Goal: Information Seeking & Learning: Learn about a topic

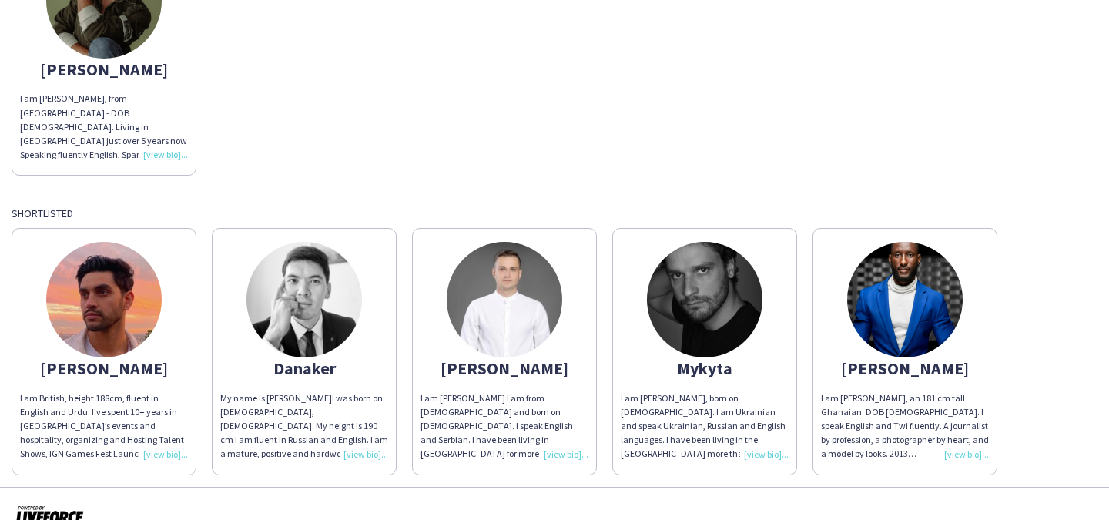
scroll to position [219, 0]
click at [497, 323] on img at bounding box center [505, 299] width 116 height 116
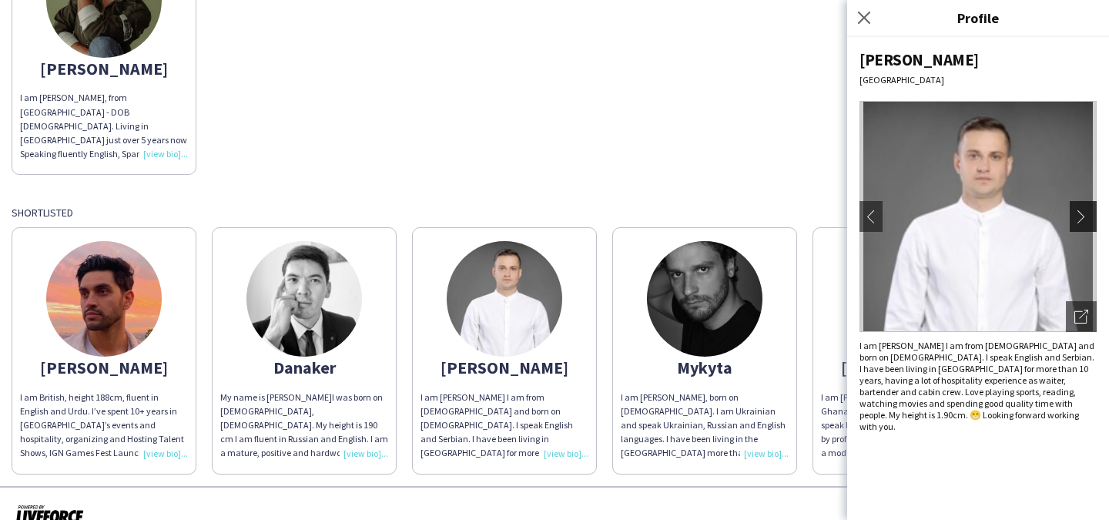
click at [1087, 217] on app-icon "chevron-right" at bounding box center [1085, 216] width 22 height 14
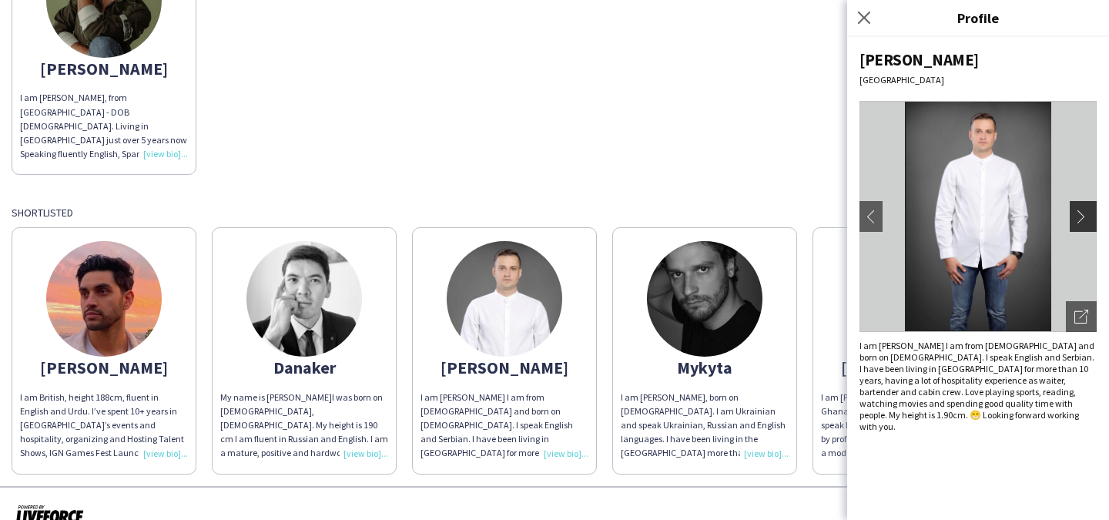
click at [1087, 217] on app-icon "chevron-right" at bounding box center [1085, 216] width 22 height 14
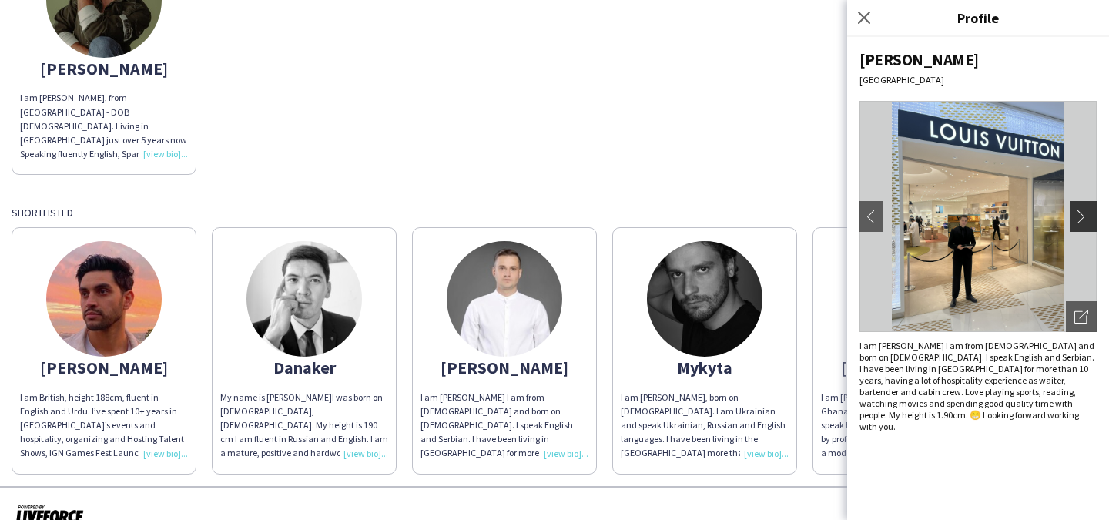
click at [1087, 217] on app-icon "chevron-right" at bounding box center [1085, 216] width 22 height 14
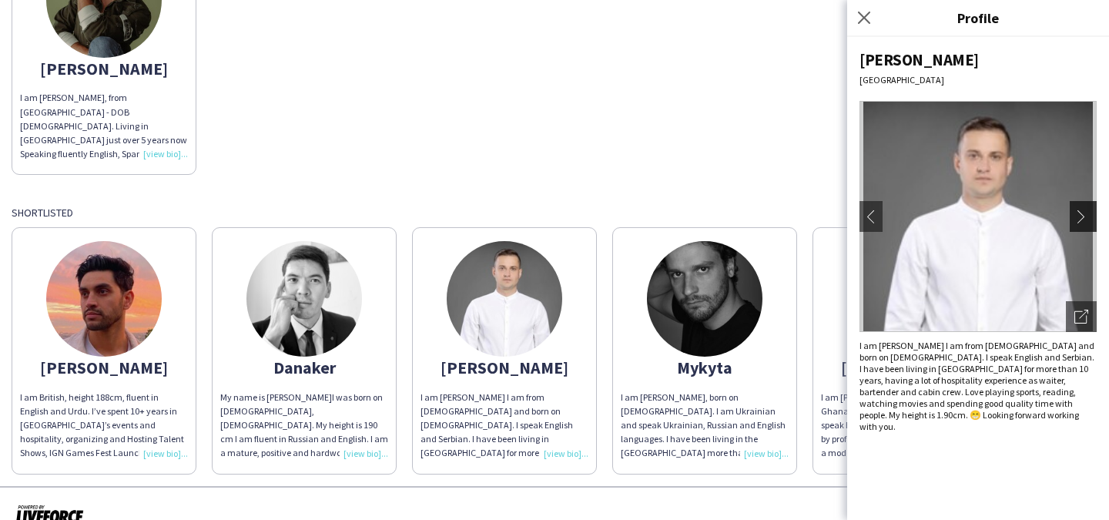
click at [1087, 217] on app-icon "chevron-right" at bounding box center [1085, 216] width 22 height 14
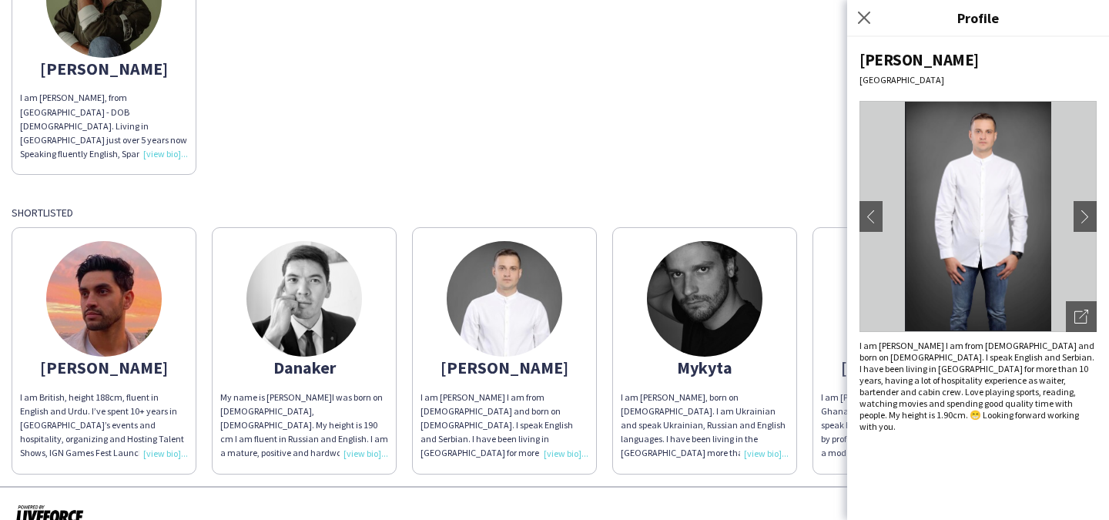
click at [328, 322] on img at bounding box center [304, 299] width 116 height 116
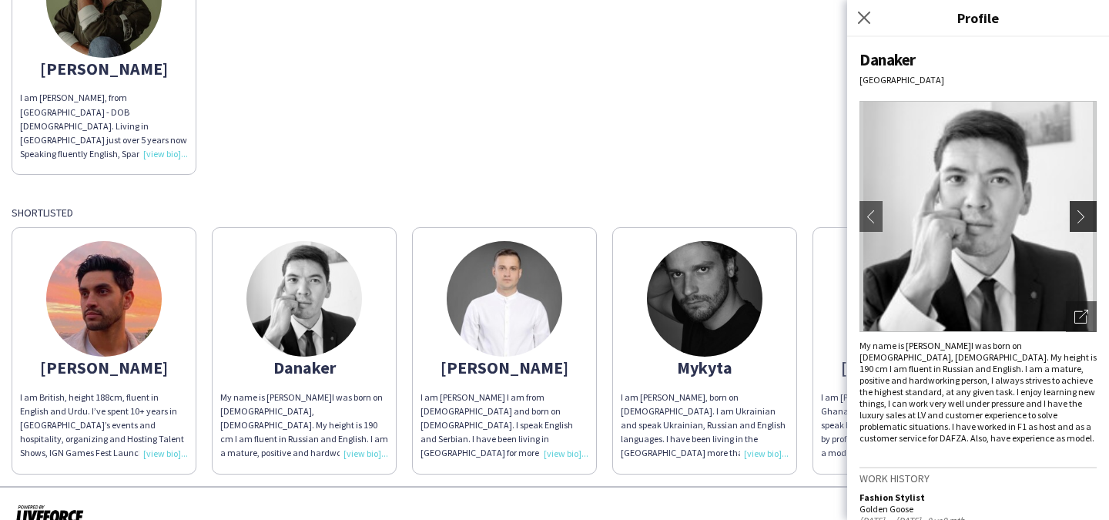
click at [1083, 211] on app-icon "chevron-right" at bounding box center [1085, 216] width 22 height 14
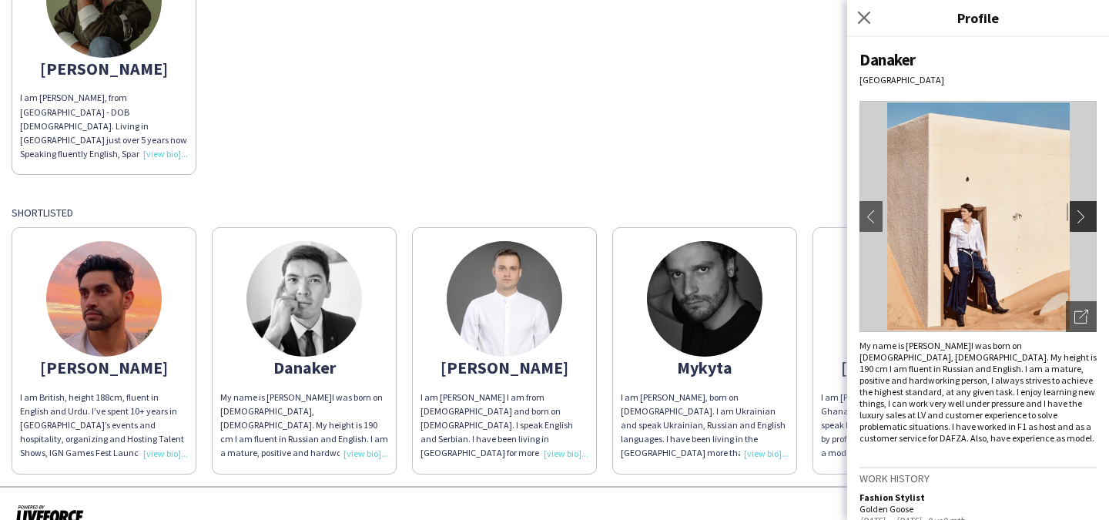
click at [1083, 211] on app-icon "chevron-right" at bounding box center [1085, 216] width 22 height 14
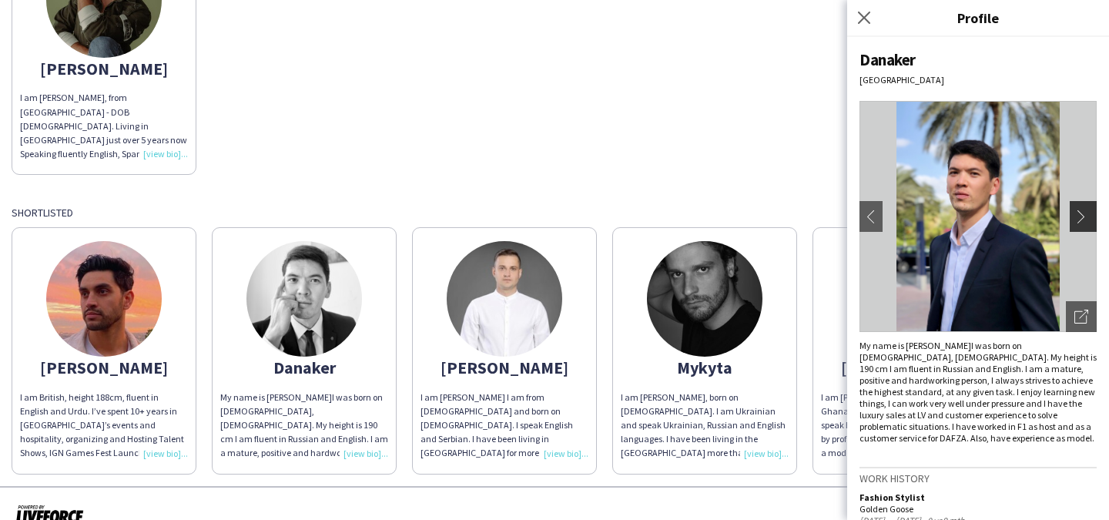
click at [1083, 214] on app-icon "chevron-right" at bounding box center [1085, 216] width 22 height 14
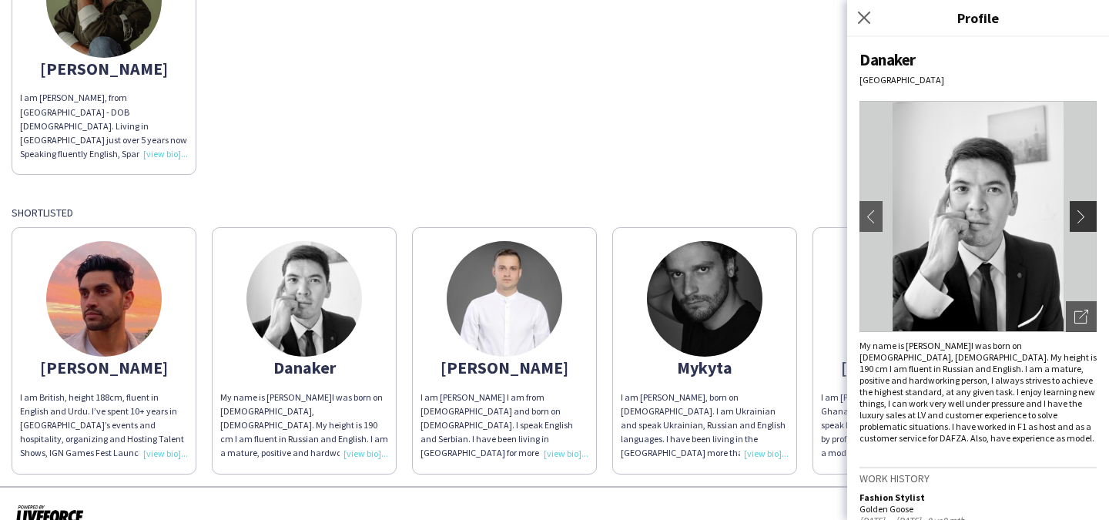
click at [1083, 215] on app-icon "chevron-right" at bounding box center [1085, 216] width 22 height 14
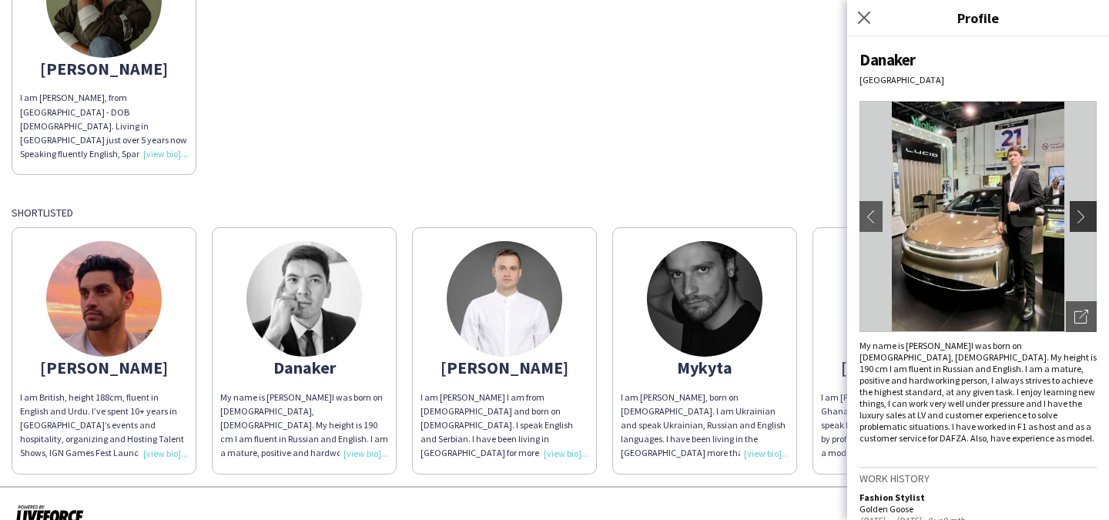
click at [1083, 215] on app-icon "chevron-right" at bounding box center [1085, 216] width 22 height 14
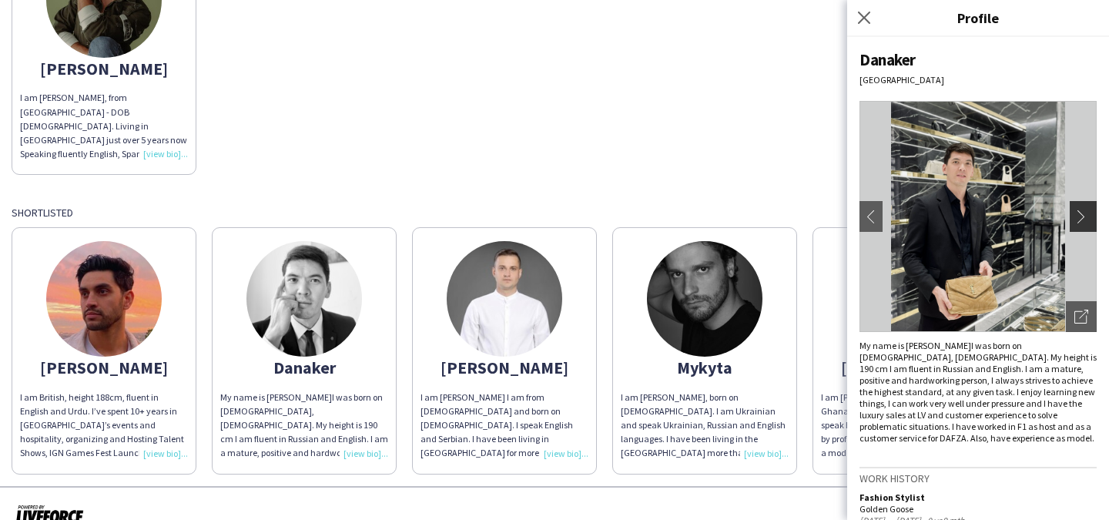
click at [1083, 215] on app-icon "chevron-right" at bounding box center [1085, 216] width 22 height 14
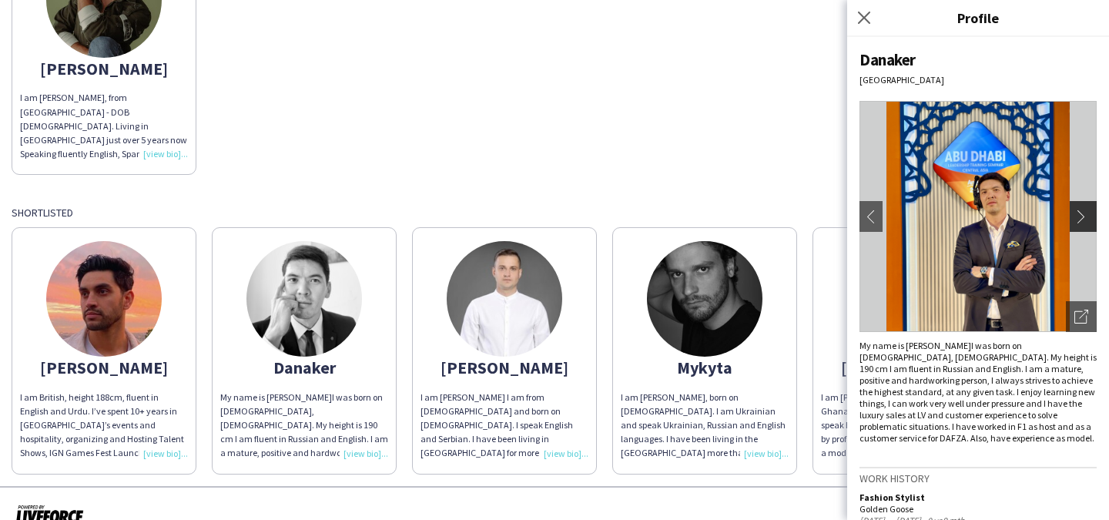
click at [1083, 215] on app-icon "chevron-right" at bounding box center [1085, 216] width 22 height 14
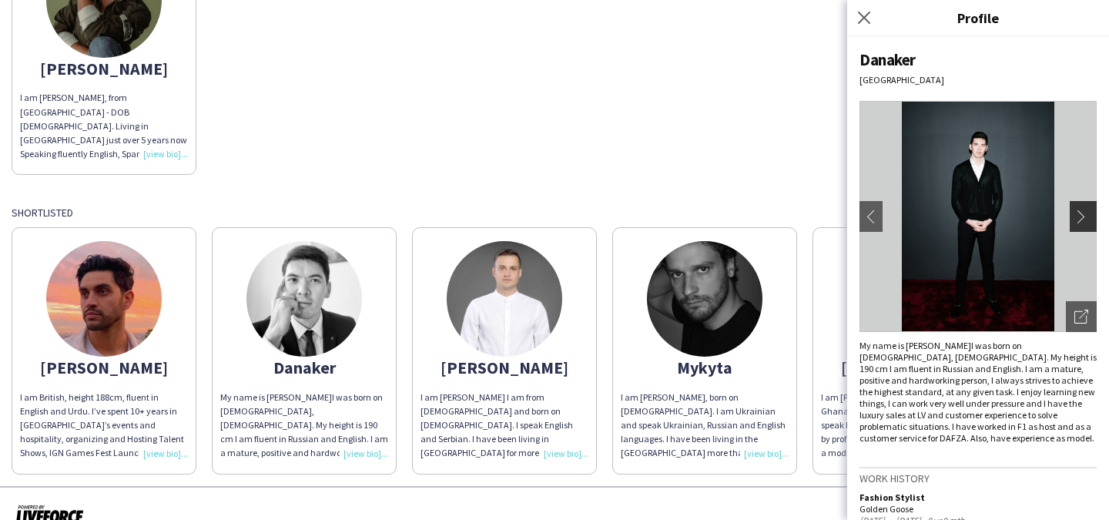
click at [1075, 210] on app-icon "chevron-right" at bounding box center [1085, 216] width 22 height 14
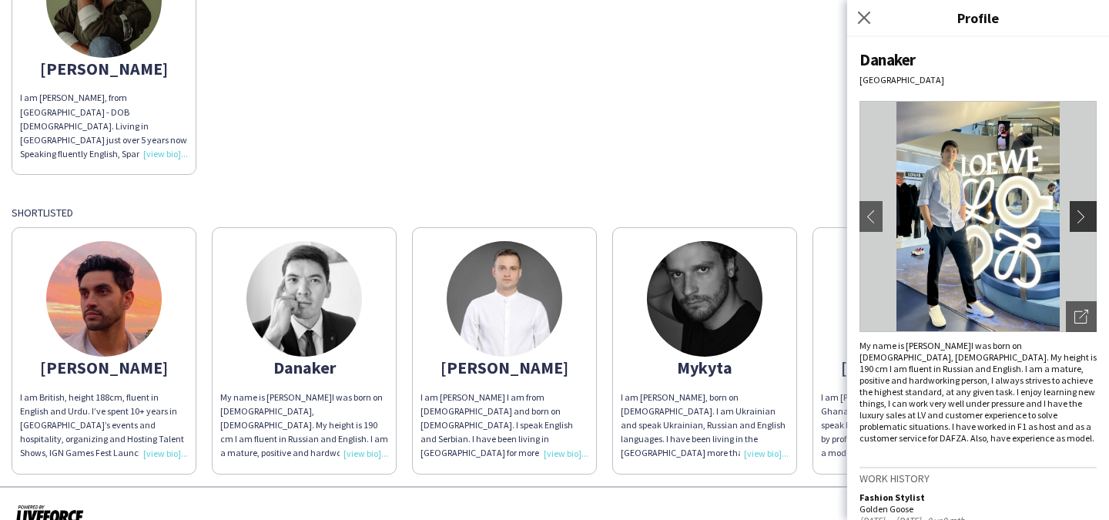
click at [1075, 210] on app-icon "chevron-right" at bounding box center [1085, 216] width 22 height 14
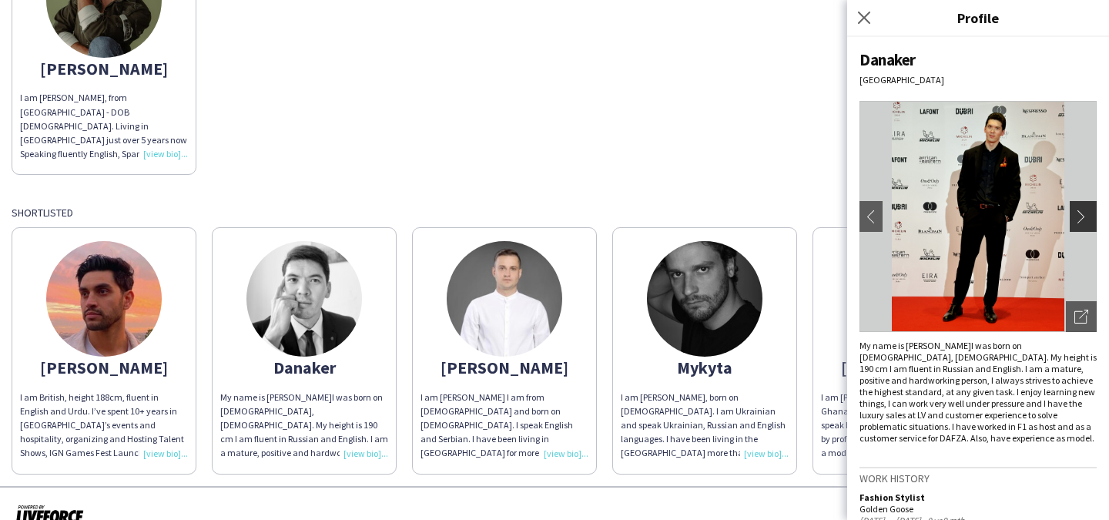
click at [1075, 210] on app-icon "chevron-right" at bounding box center [1085, 216] width 22 height 14
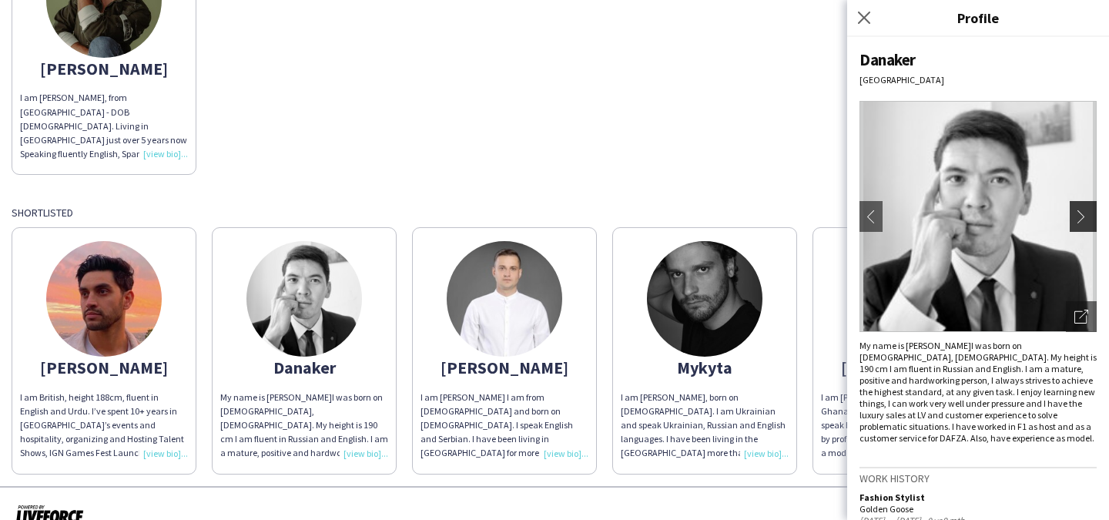
click at [1075, 210] on app-icon "chevron-right" at bounding box center [1085, 216] width 22 height 14
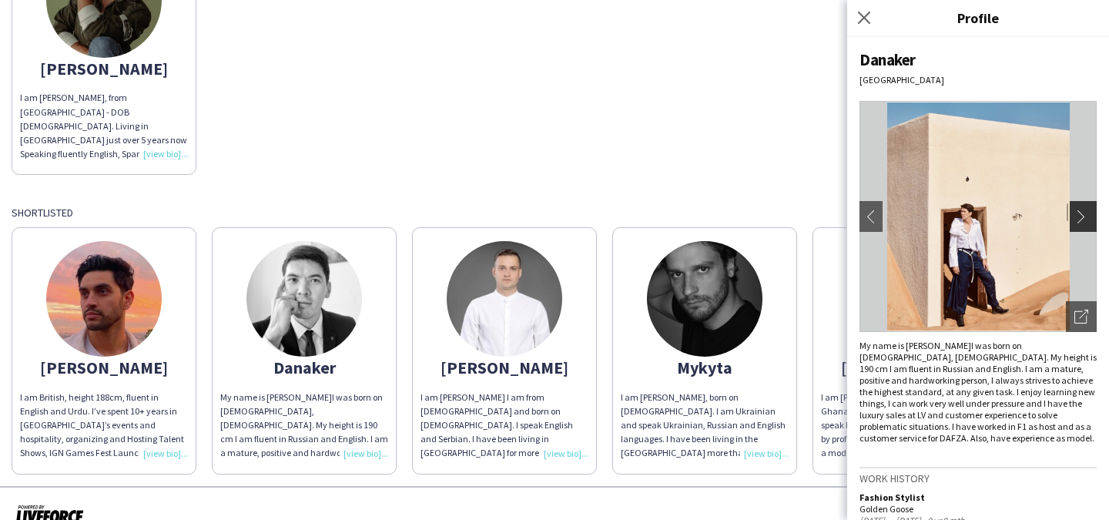
click at [1075, 210] on app-icon "chevron-right" at bounding box center [1085, 216] width 22 height 14
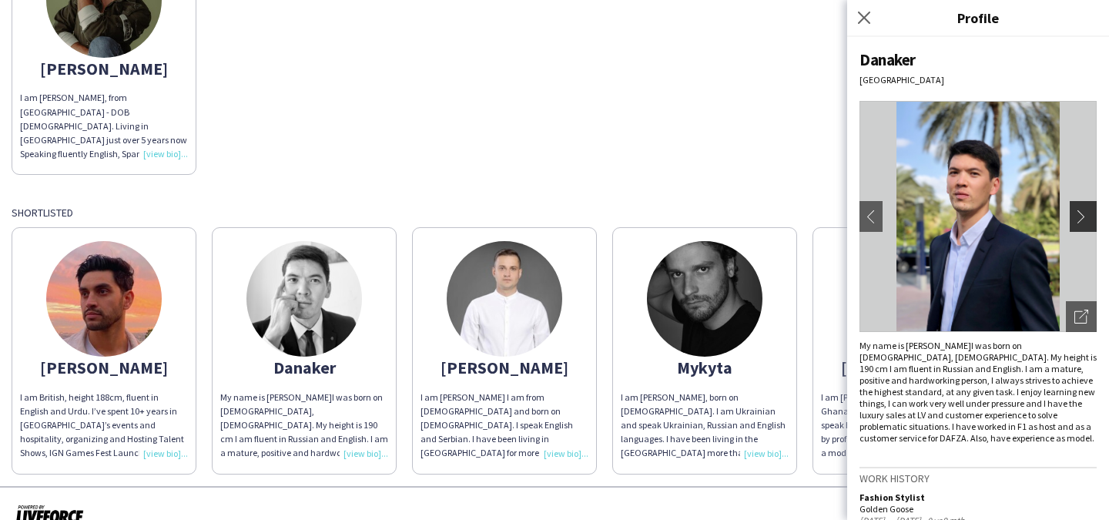
click at [1075, 211] on app-icon "chevron-right" at bounding box center [1085, 216] width 22 height 14
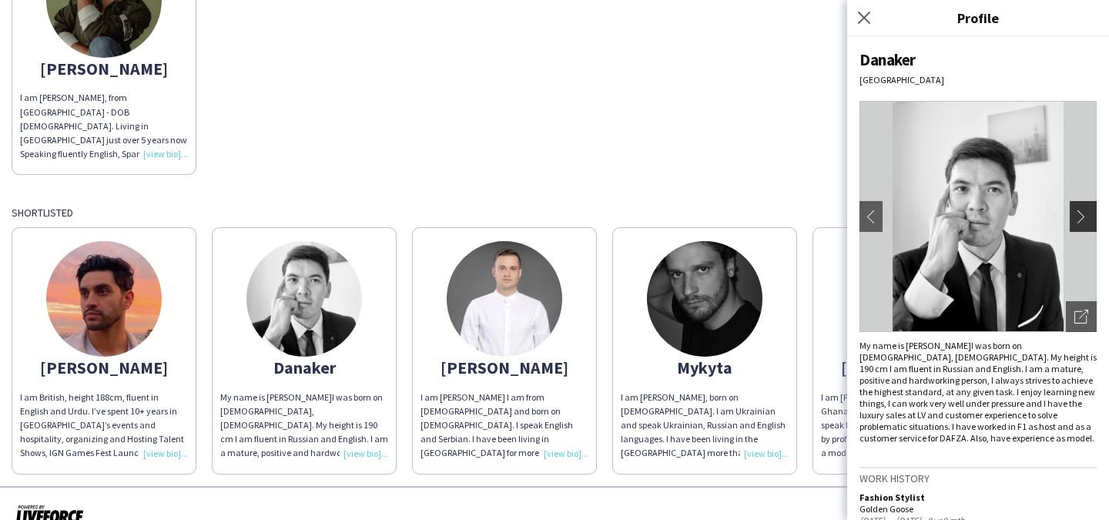
click at [1075, 211] on app-icon "chevron-right" at bounding box center [1085, 216] width 22 height 14
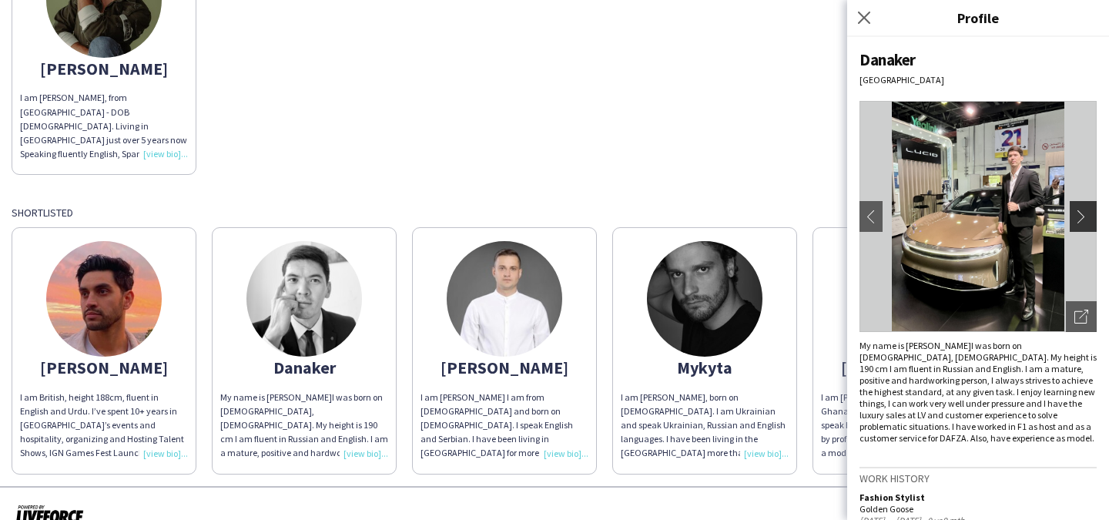
click at [1075, 211] on app-icon "chevron-right" at bounding box center [1085, 216] width 22 height 14
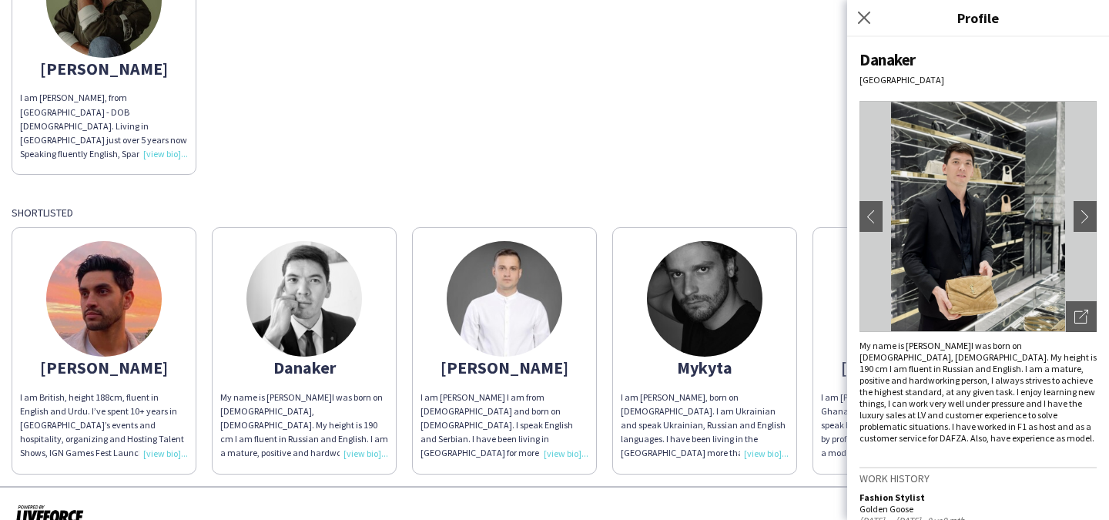
scroll to position [242, 0]
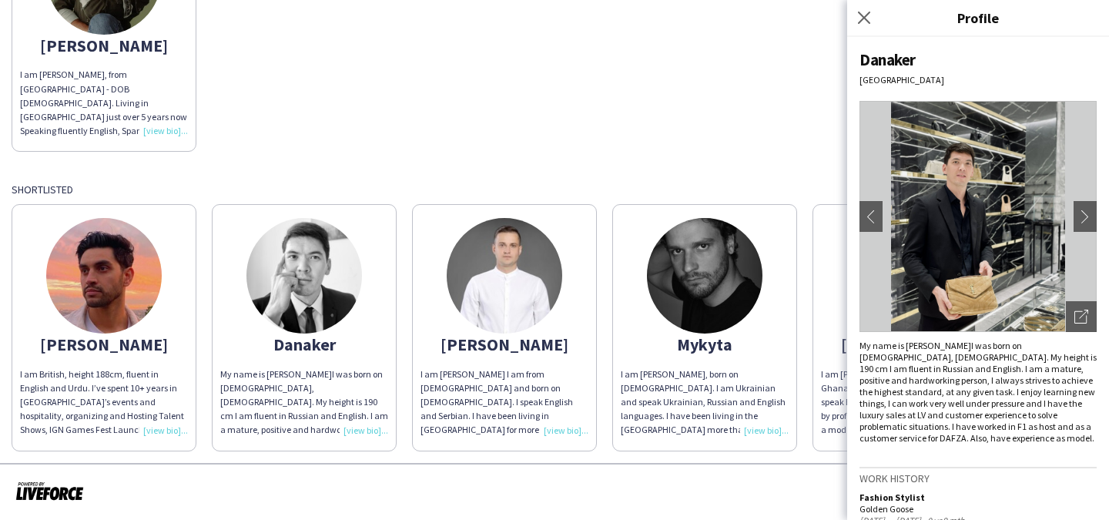
click at [134, 283] on img at bounding box center [104, 276] width 116 height 116
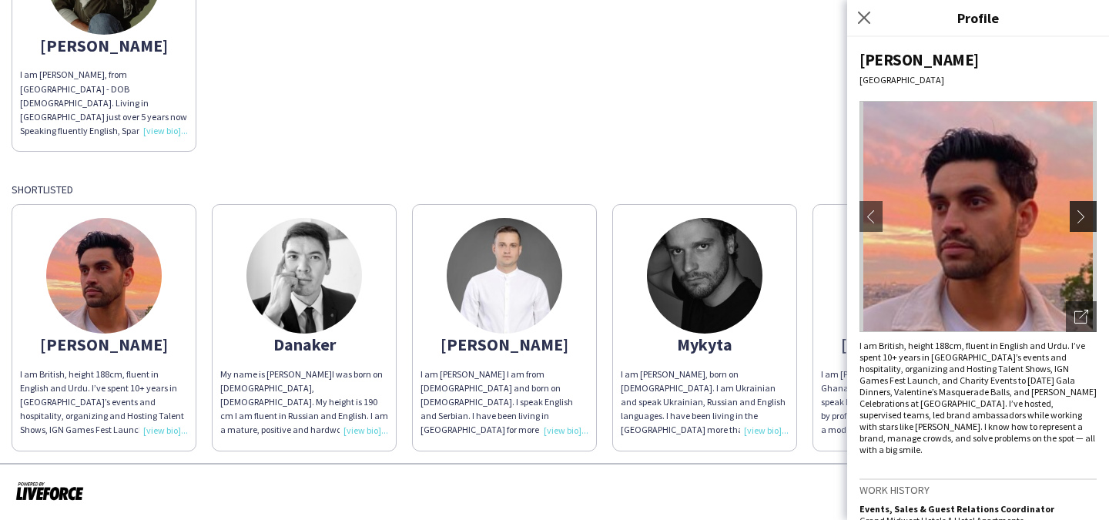
click at [1085, 222] on app-icon "chevron-right" at bounding box center [1085, 216] width 22 height 14
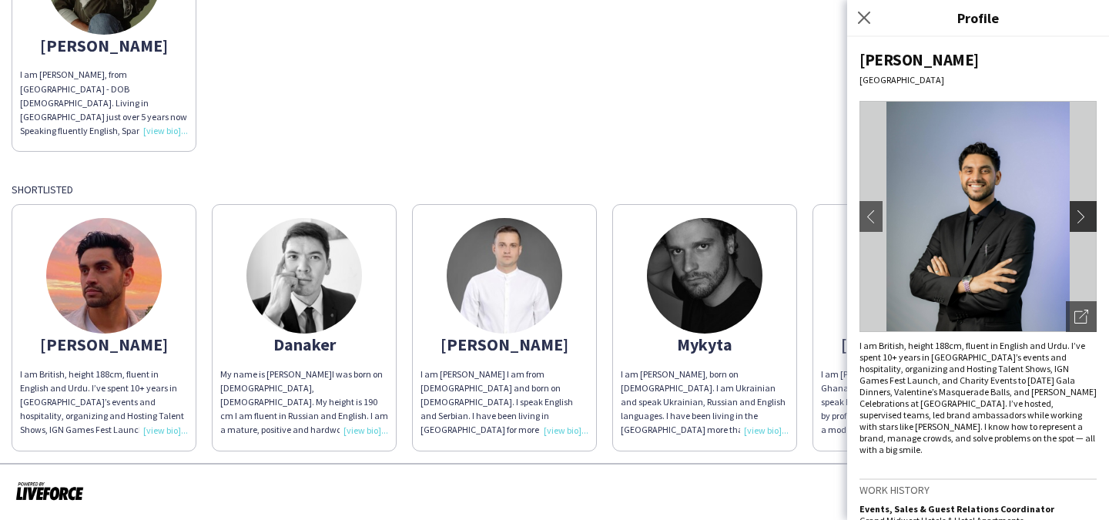
click at [1085, 222] on app-icon "chevron-right" at bounding box center [1085, 216] width 22 height 14
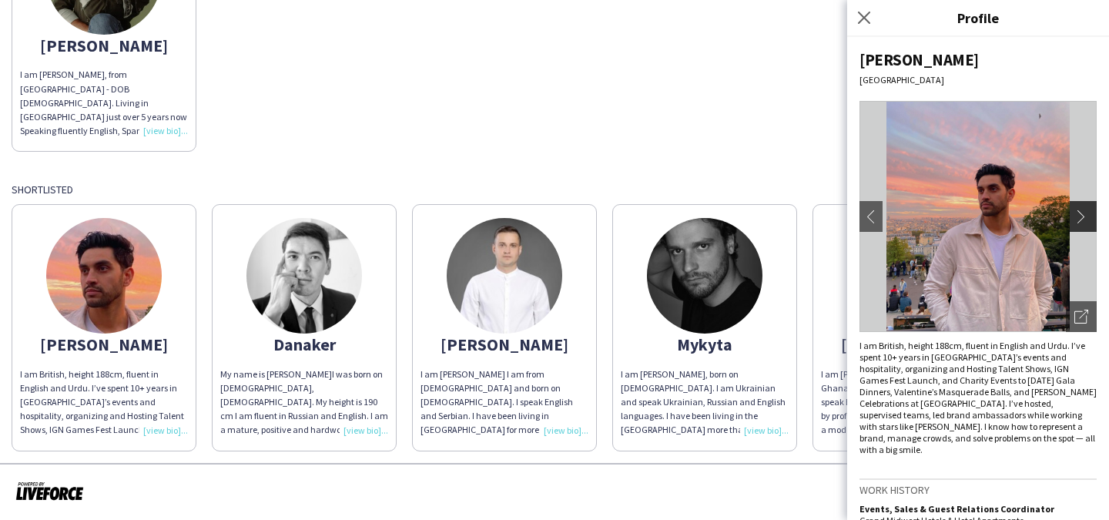
click at [1085, 222] on app-icon "chevron-right" at bounding box center [1085, 216] width 22 height 14
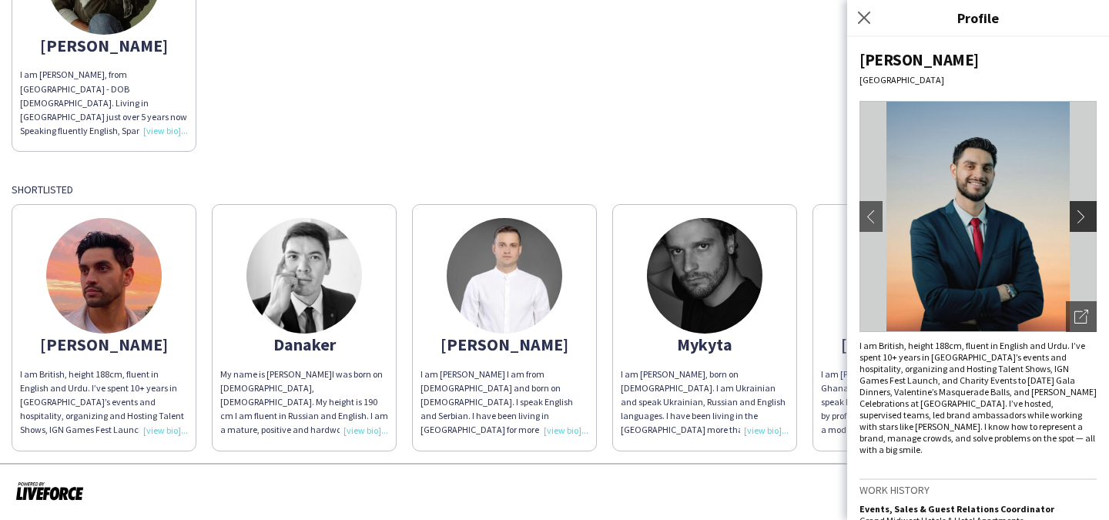
click at [1085, 222] on app-icon "chevron-right" at bounding box center [1085, 216] width 22 height 14
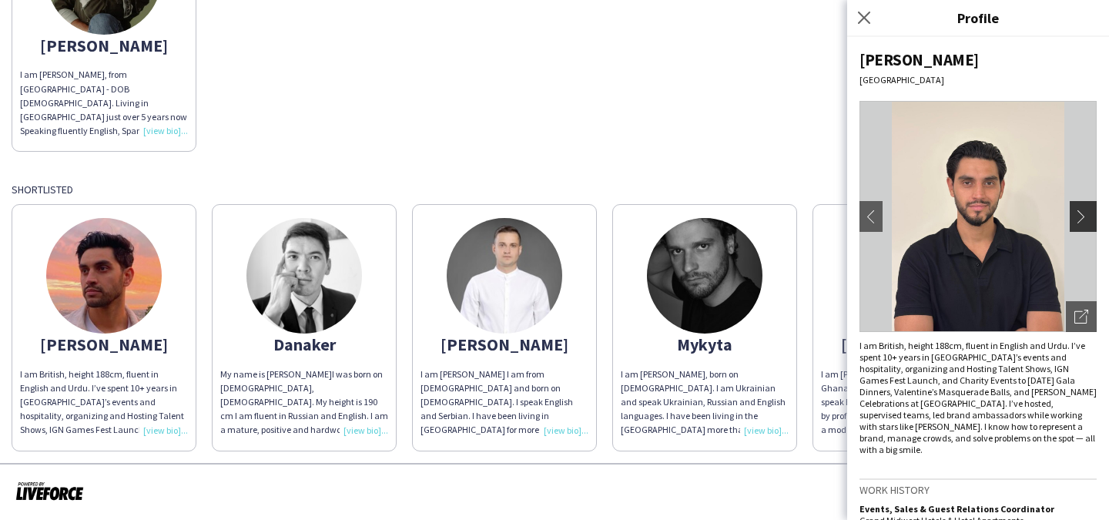
click at [1085, 222] on app-icon "chevron-right" at bounding box center [1085, 216] width 22 height 14
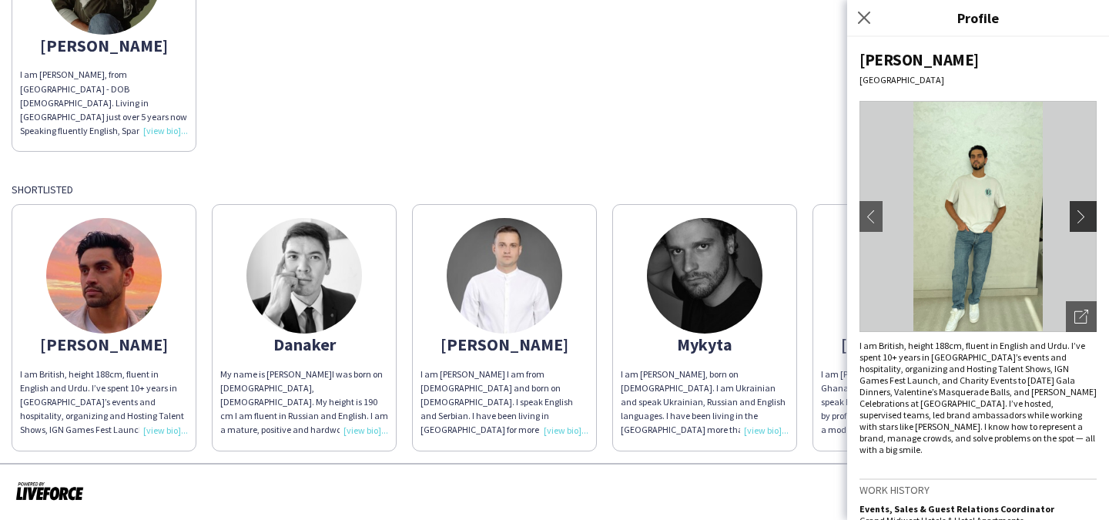
click at [1085, 222] on app-icon "chevron-right" at bounding box center [1085, 216] width 22 height 14
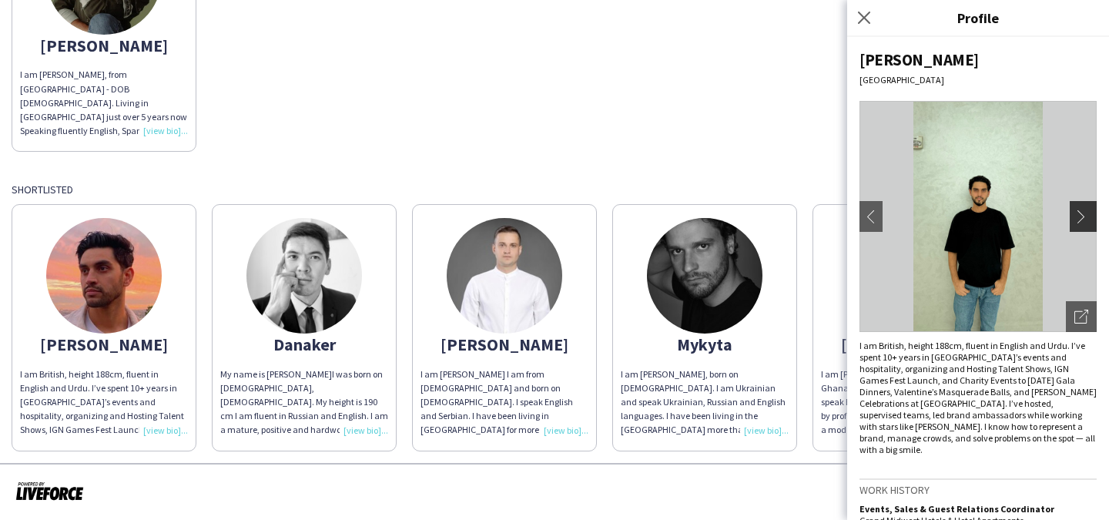
click at [1085, 222] on app-icon "chevron-right" at bounding box center [1085, 216] width 22 height 14
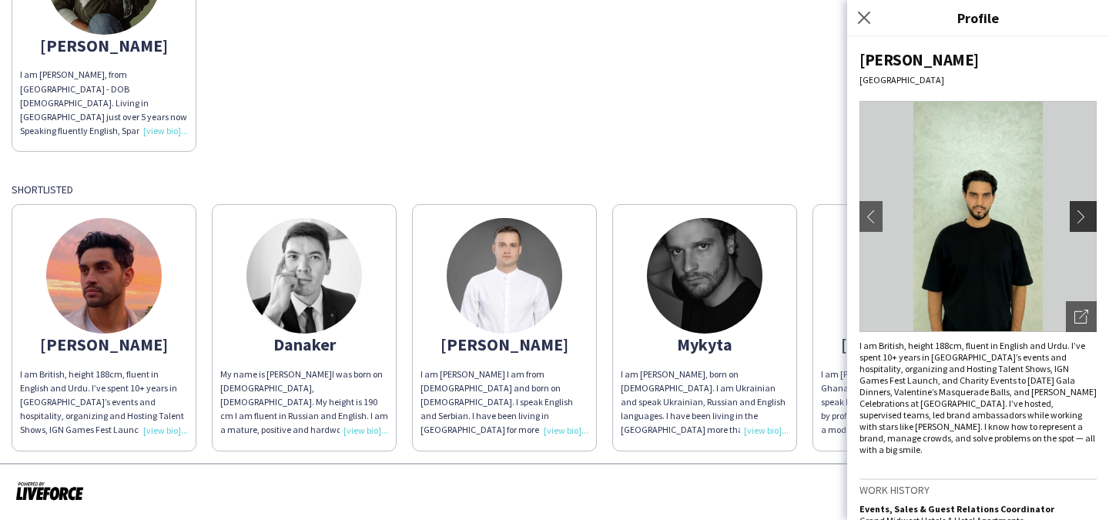
click at [1085, 222] on app-icon "chevron-right" at bounding box center [1085, 216] width 22 height 14
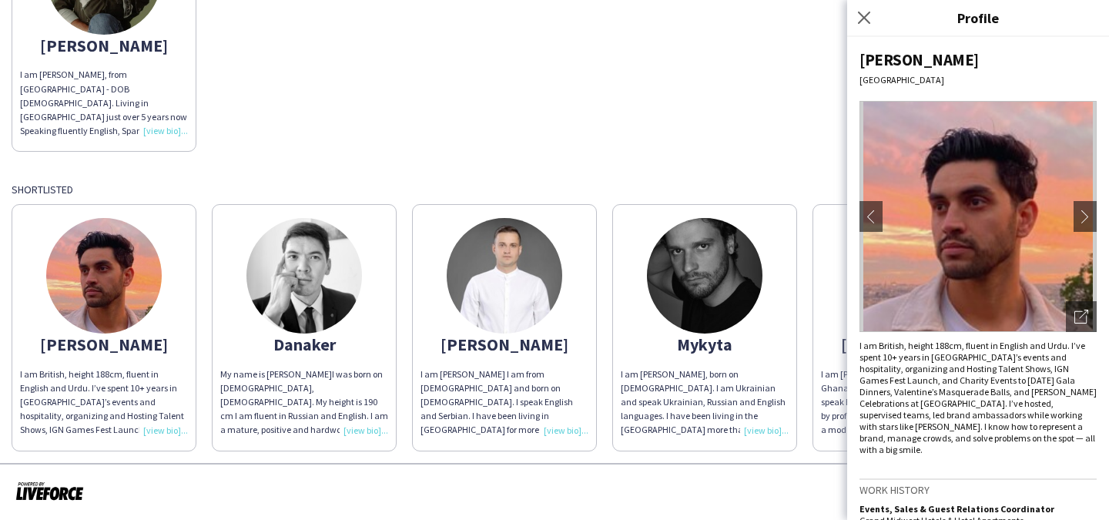
click at [348, 276] on img at bounding box center [304, 276] width 116 height 116
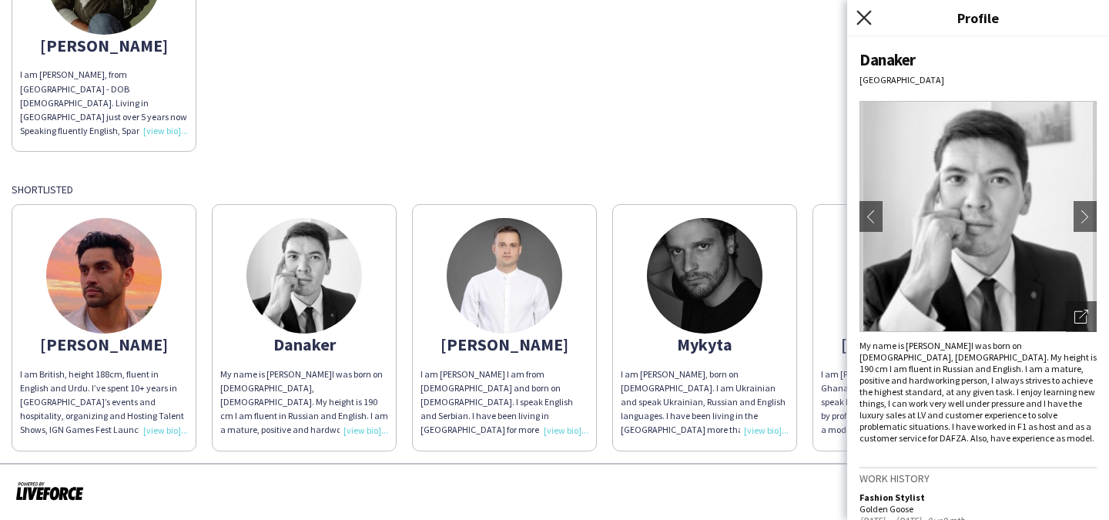
click at [861, 15] on icon at bounding box center [863, 17] width 15 height 15
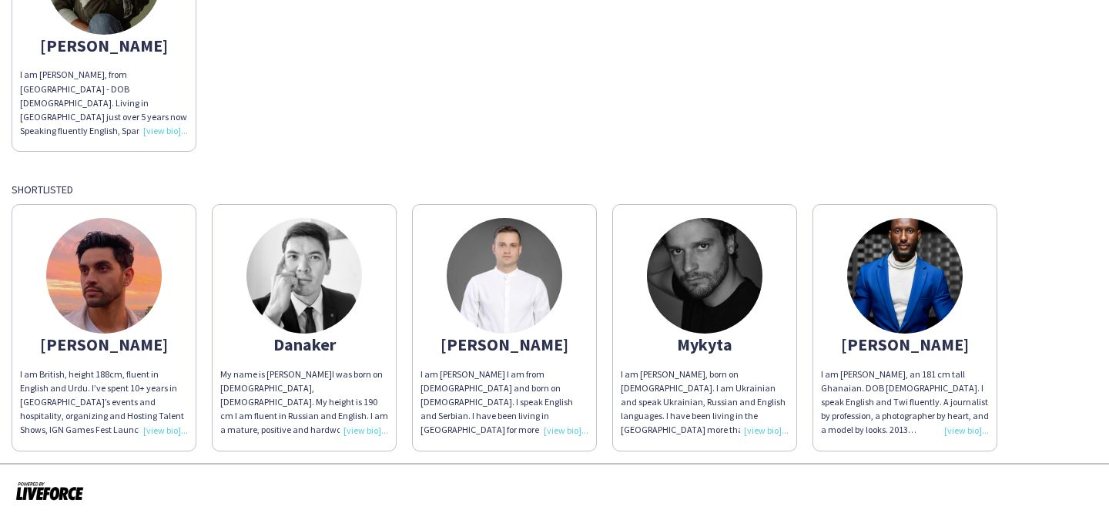
click at [357, 273] on img at bounding box center [304, 276] width 116 height 116
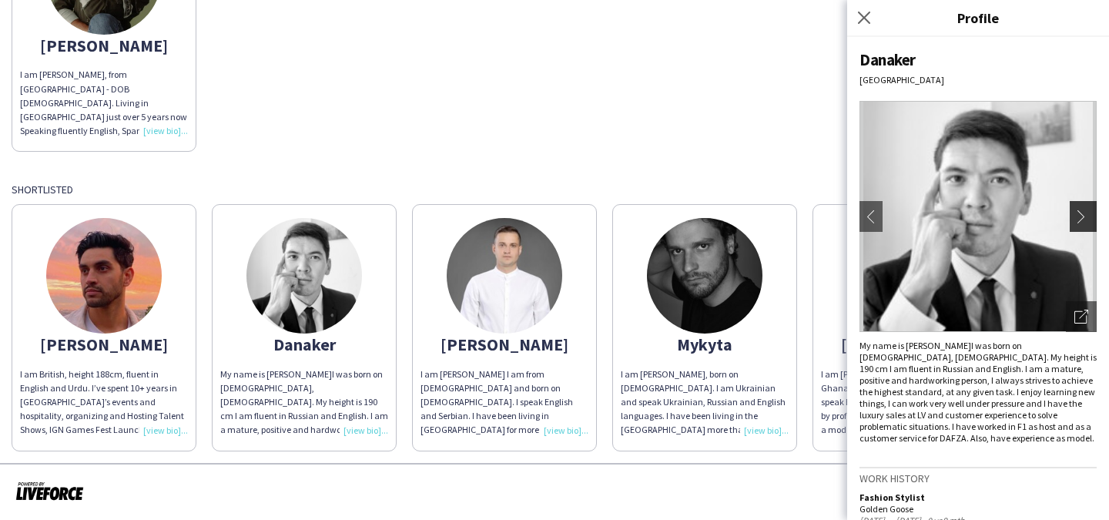
click at [1090, 216] on app-icon "chevron-right" at bounding box center [1085, 216] width 22 height 14
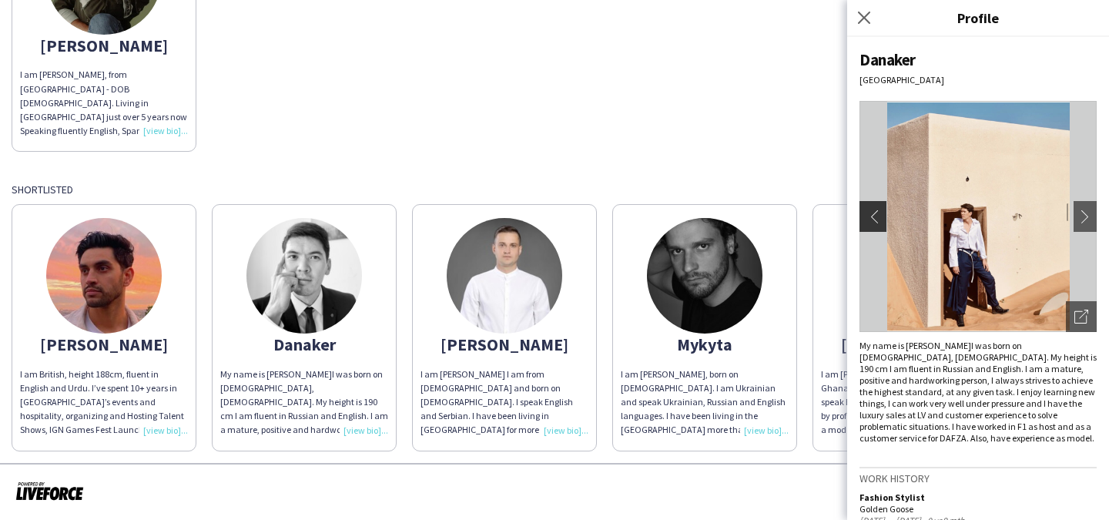
click at [865, 220] on app-icon "chevron-left" at bounding box center [871, 216] width 22 height 14
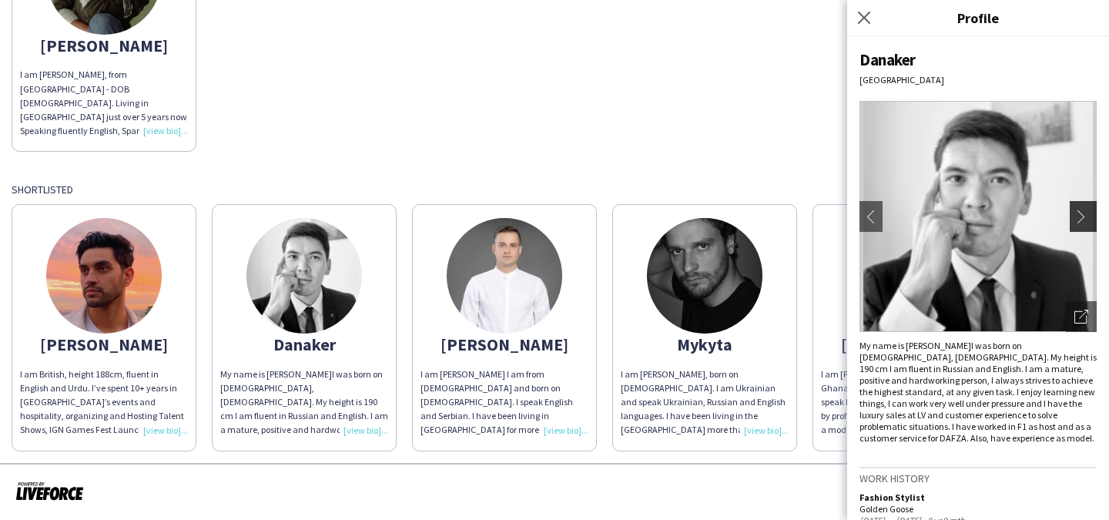
click at [1079, 207] on button "chevron-right" at bounding box center [1085, 216] width 31 height 31
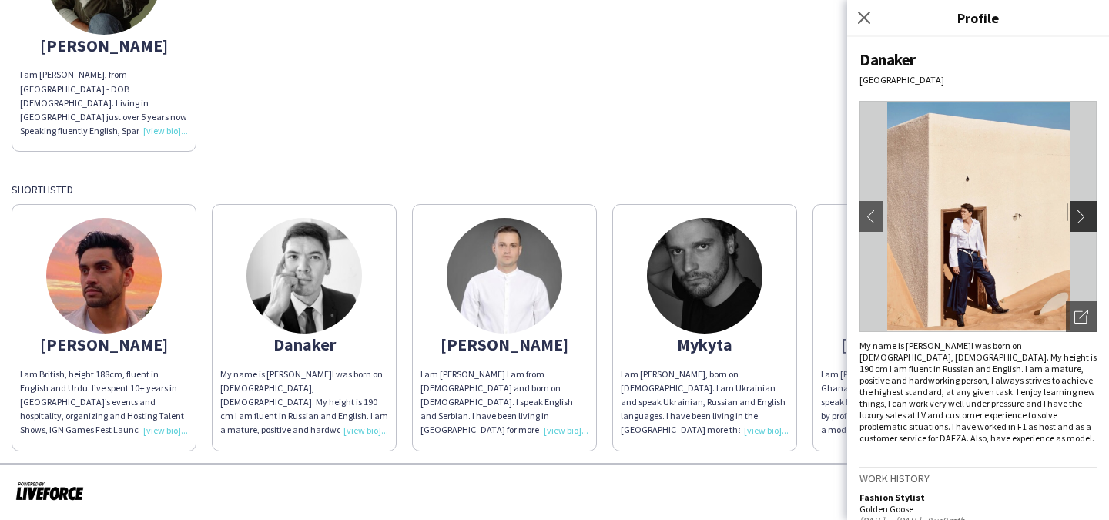
click at [1079, 207] on button "chevron-right" at bounding box center [1085, 216] width 31 height 31
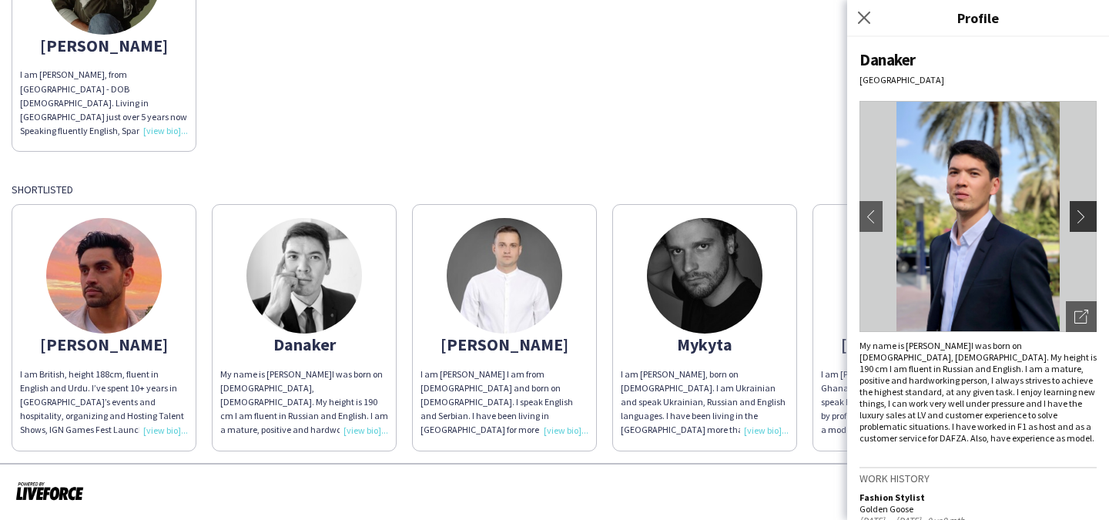
click at [1079, 209] on button "chevron-right" at bounding box center [1085, 216] width 31 height 31
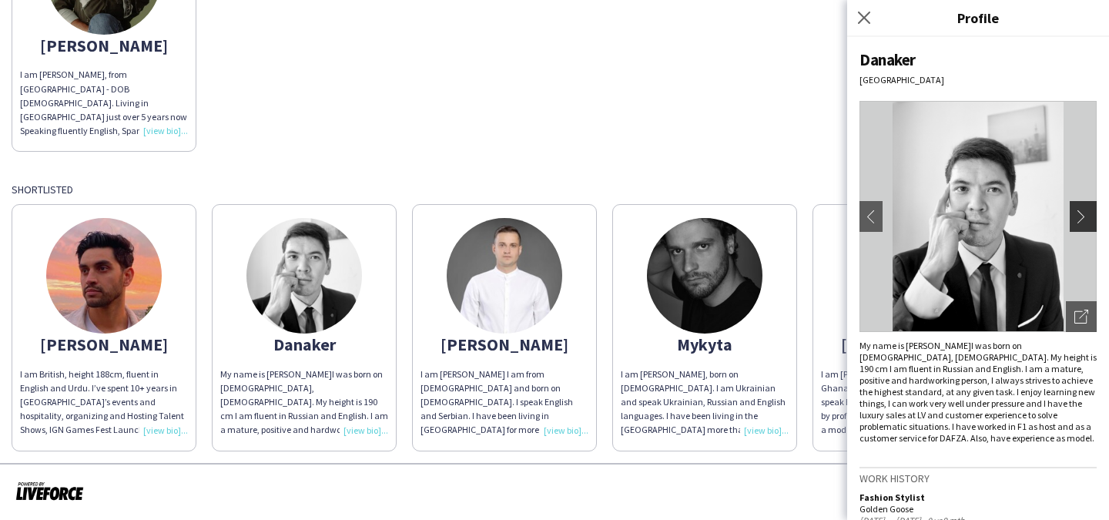
click at [1079, 209] on button "chevron-right" at bounding box center [1085, 216] width 31 height 31
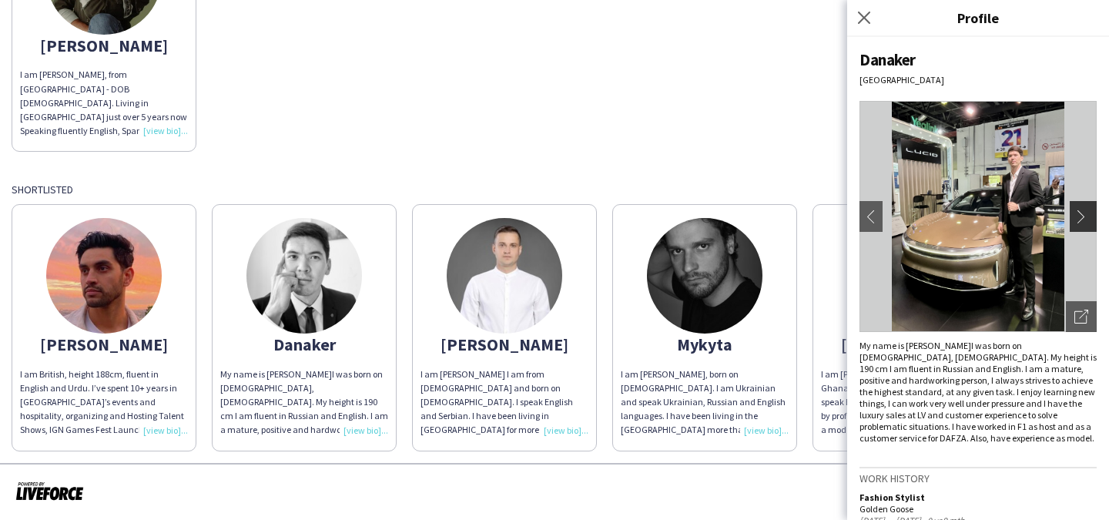
click at [1079, 209] on button "chevron-right" at bounding box center [1085, 216] width 31 height 31
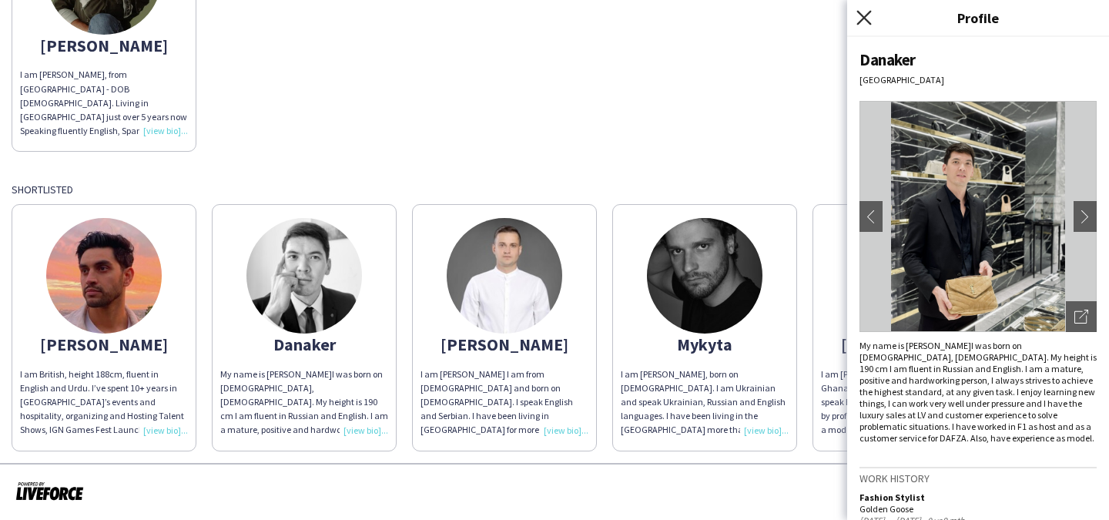
click at [866, 19] on icon at bounding box center [863, 17] width 15 height 15
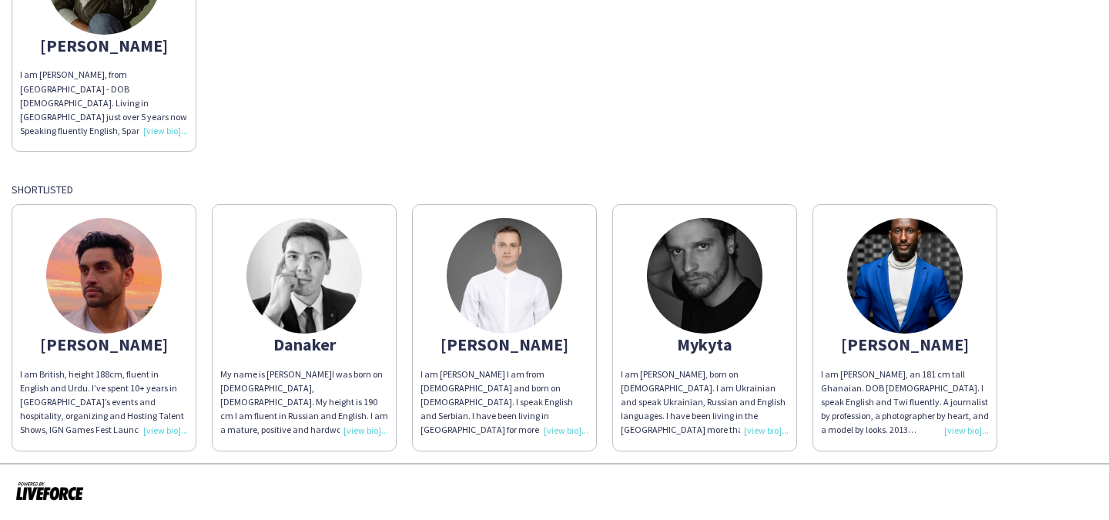
click at [859, 216] on app-share-pages-crew-card "[PERSON_NAME] I am [PERSON_NAME], an 181 cm tall Ghanaian. DOB [DEMOGRAPHIC_DAT…" at bounding box center [904, 327] width 185 height 246
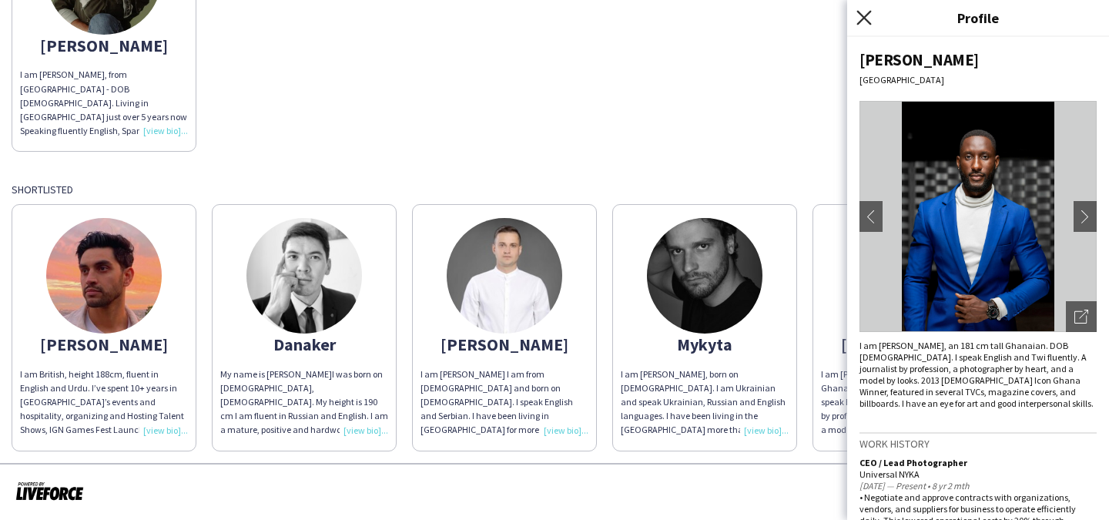
click at [863, 14] on icon "Close pop-in" at bounding box center [863, 17] width 15 height 15
